Goal: Find contact information: Find contact information

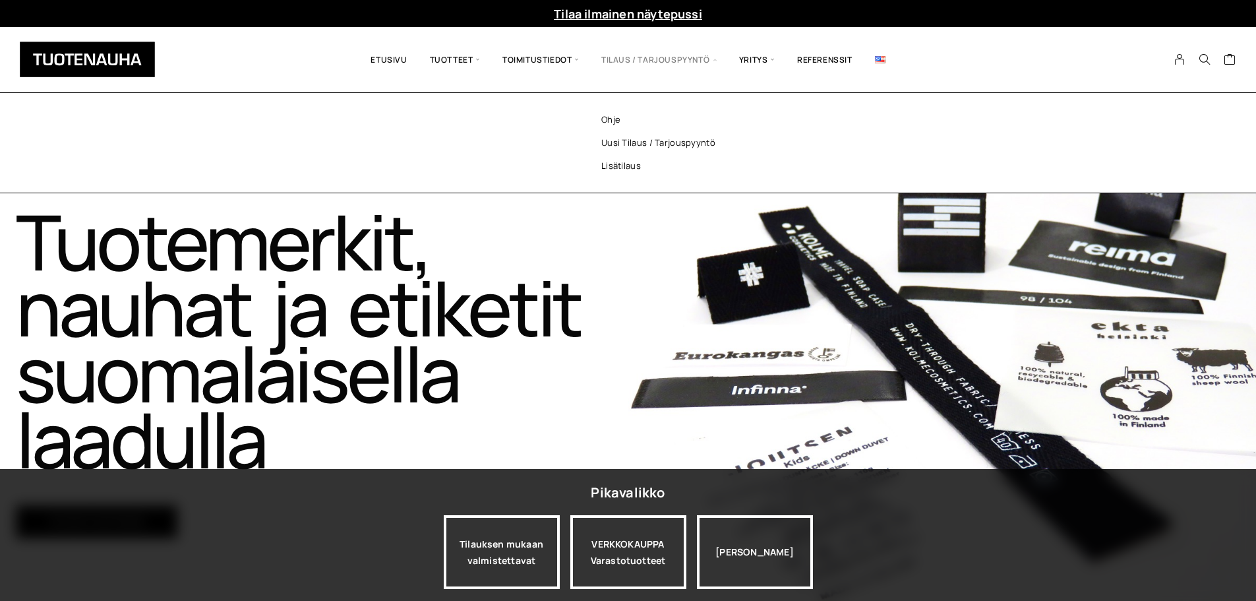
click at [651, 63] on span "Tilaus / Tarjouspyyntö" at bounding box center [659, 59] width 138 height 45
click at [617, 140] on link "Uusi tilaus / tarjouspyyntö" at bounding box center [675, 142] width 191 height 23
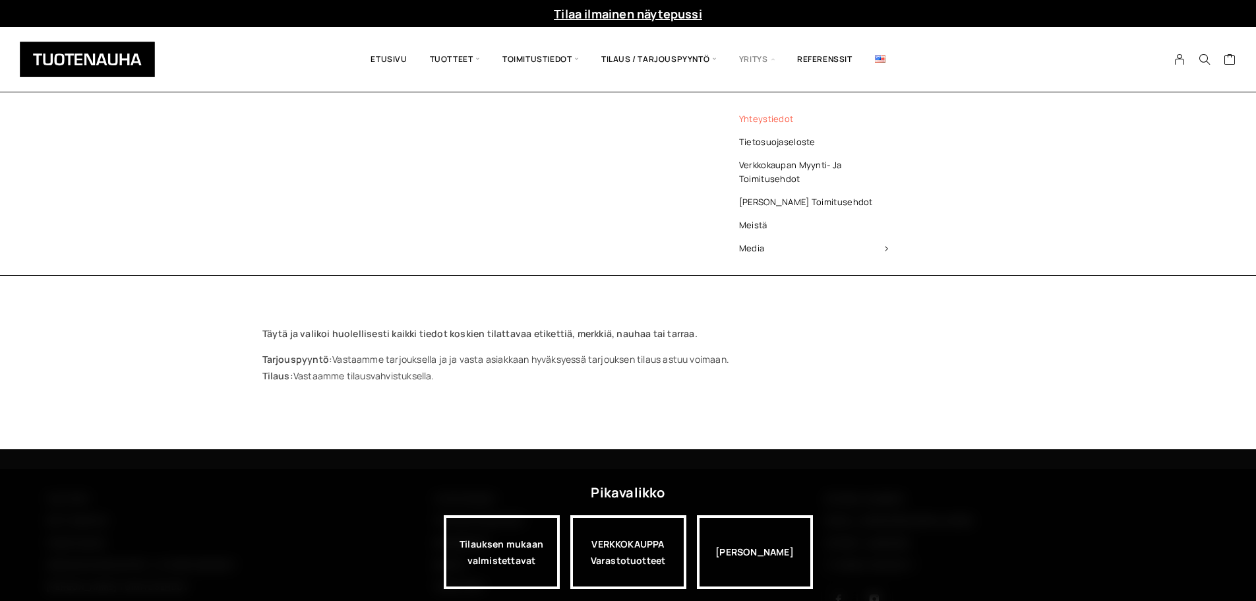
click at [756, 120] on link "Yhteystiedot" at bounding box center [813, 118] width 191 height 23
